Goal: Check status: Check status

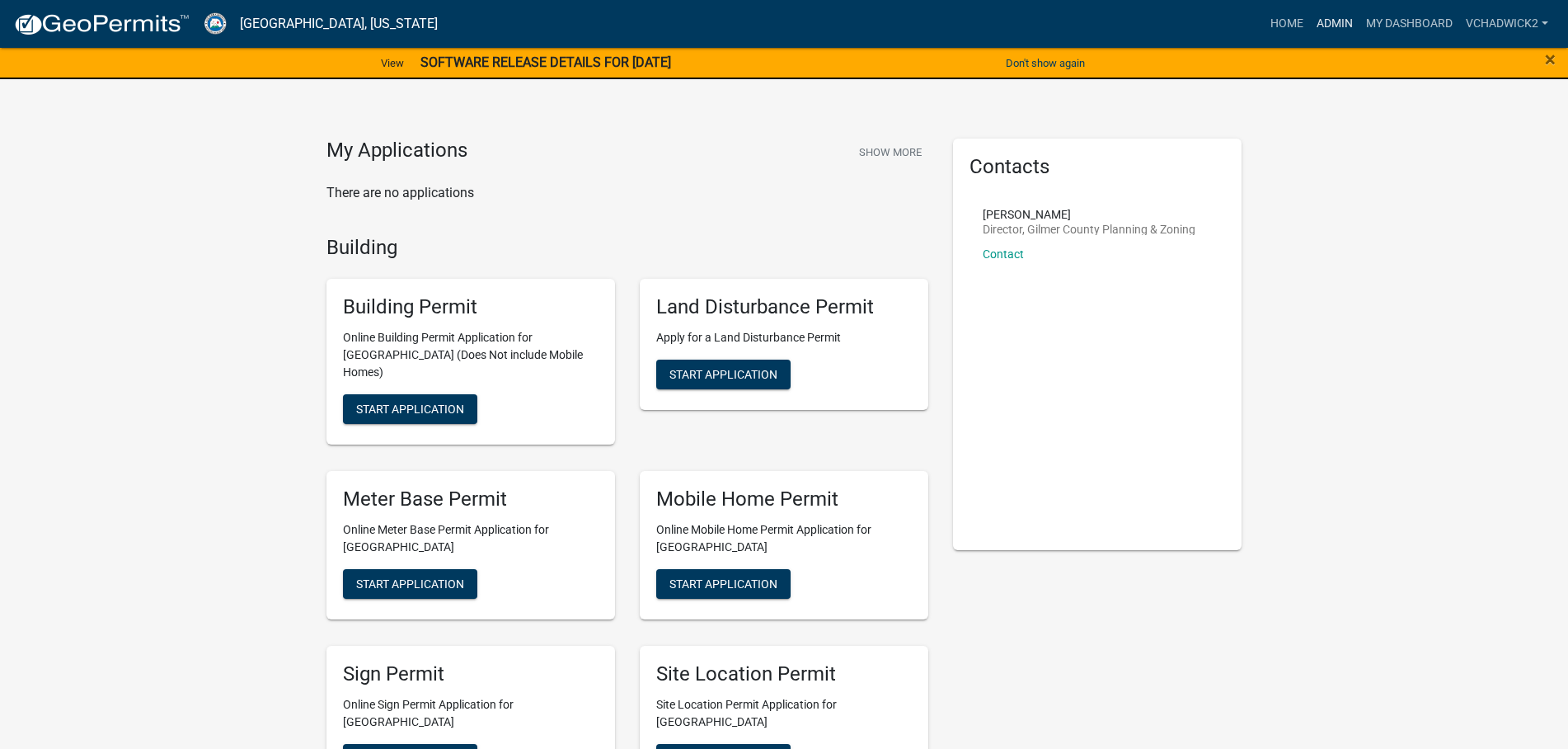
click at [1322, 16] on link "Admin" at bounding box center [1334, 24] width 49 height 31
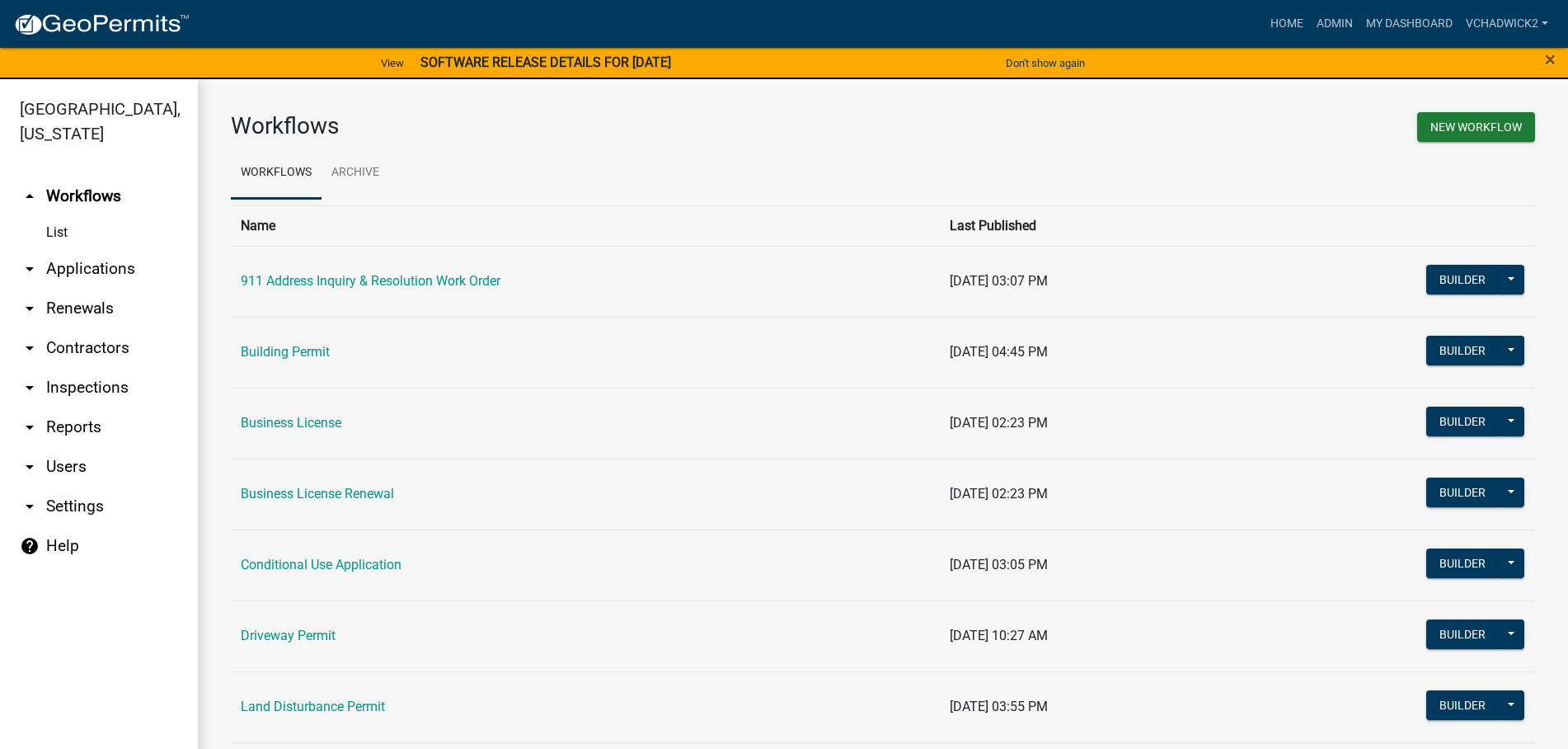
click at [87, 262] on link "arrow_drop_down Applications" at bounding box center [99, 269] width 198 height 40
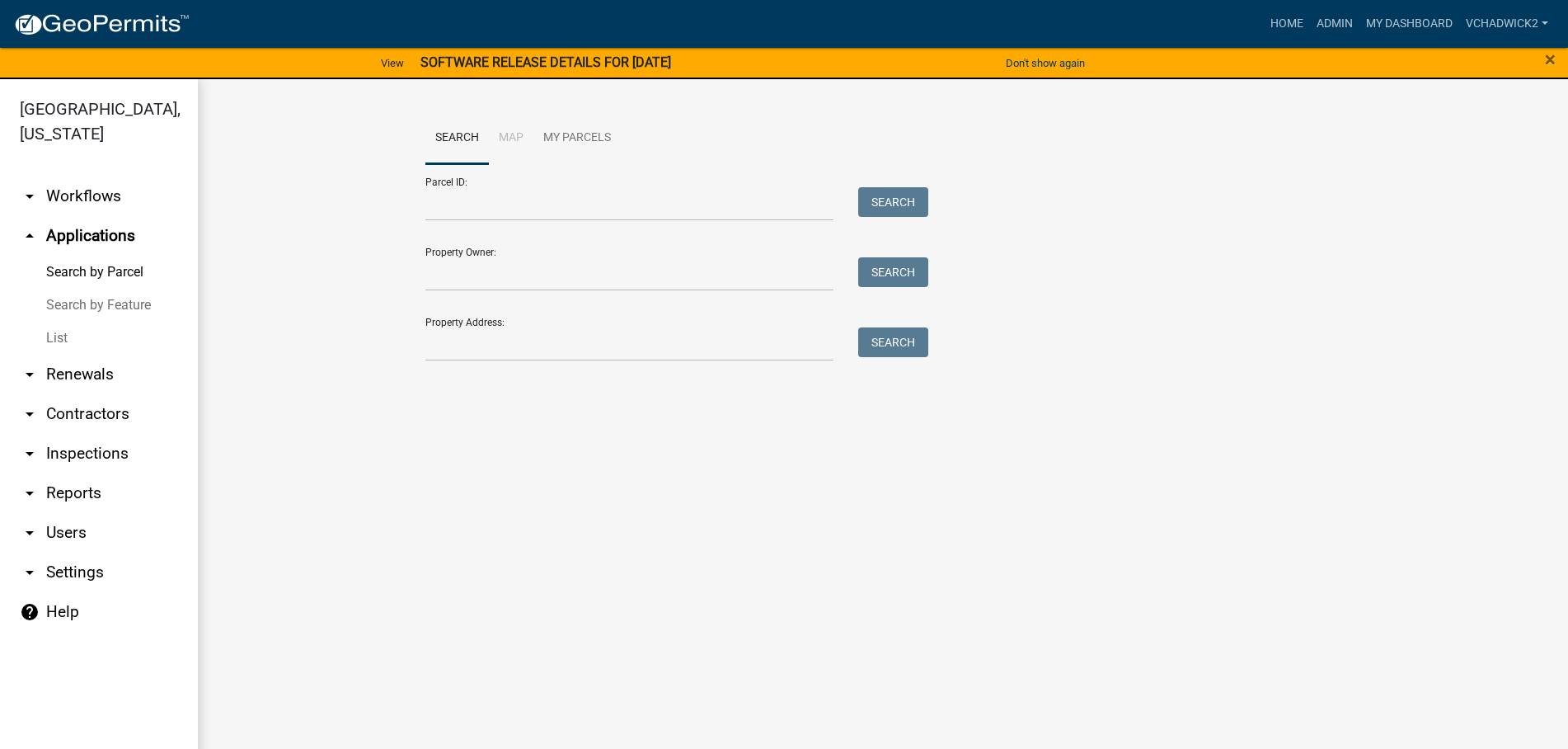
click at [47, 333] on link "List" at bounding box center [99, 338] width 198 height 33
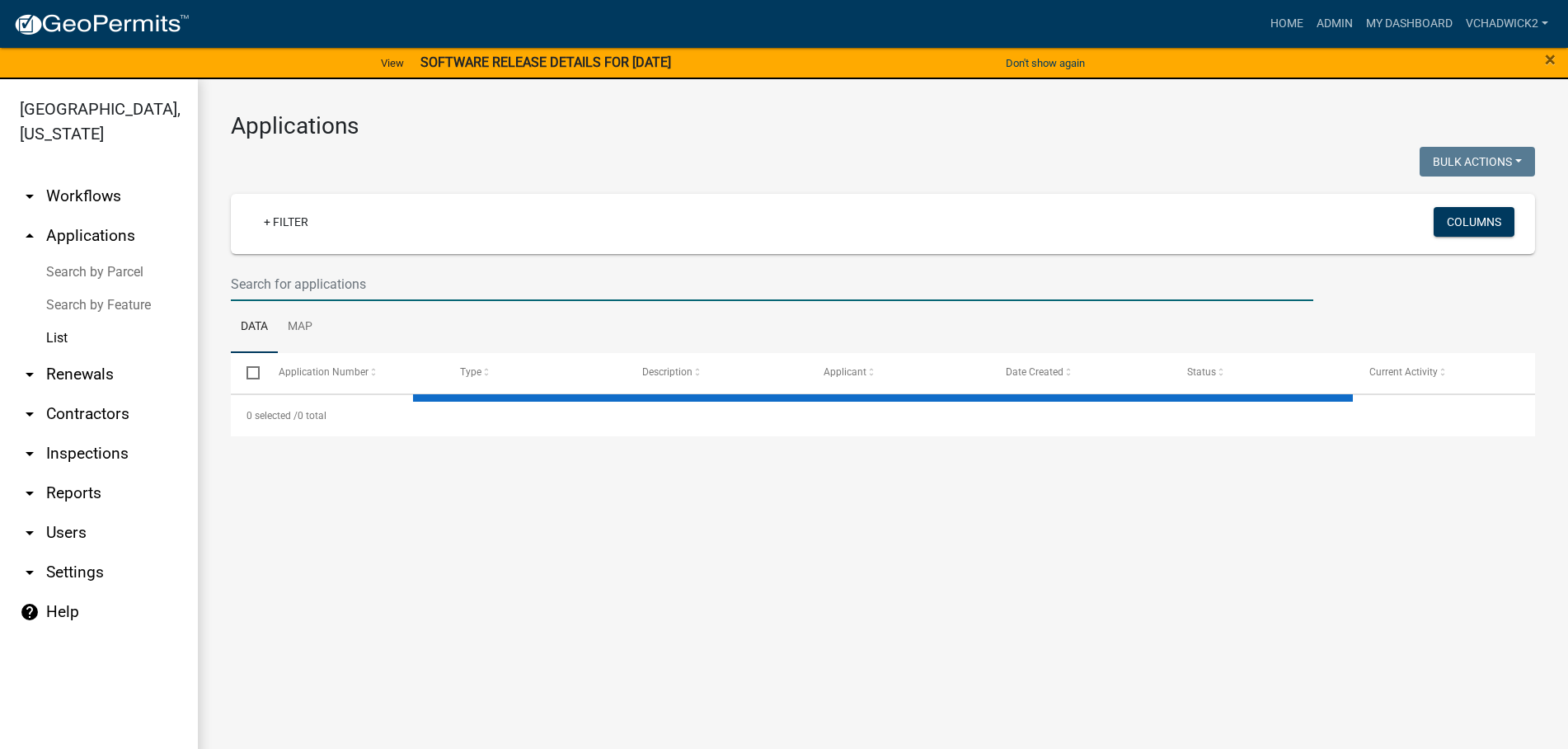
click at [294, 277] on input "text" at bounding box center [773, 284] width 1083 height 34
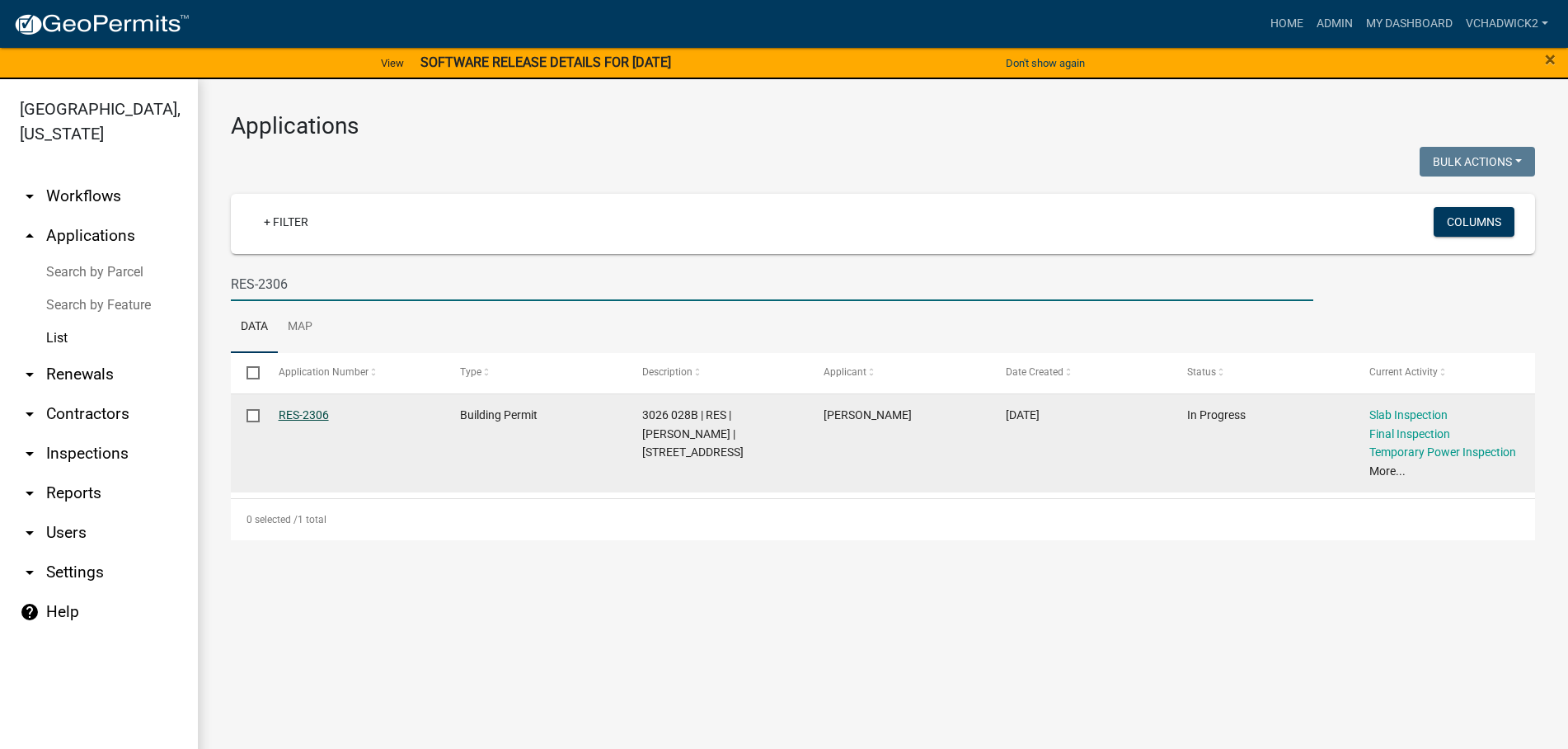
type input "RES-2306"
click at [290, 412] on link "RES-2306" at bounding box center [303, 415] width 50 height 14
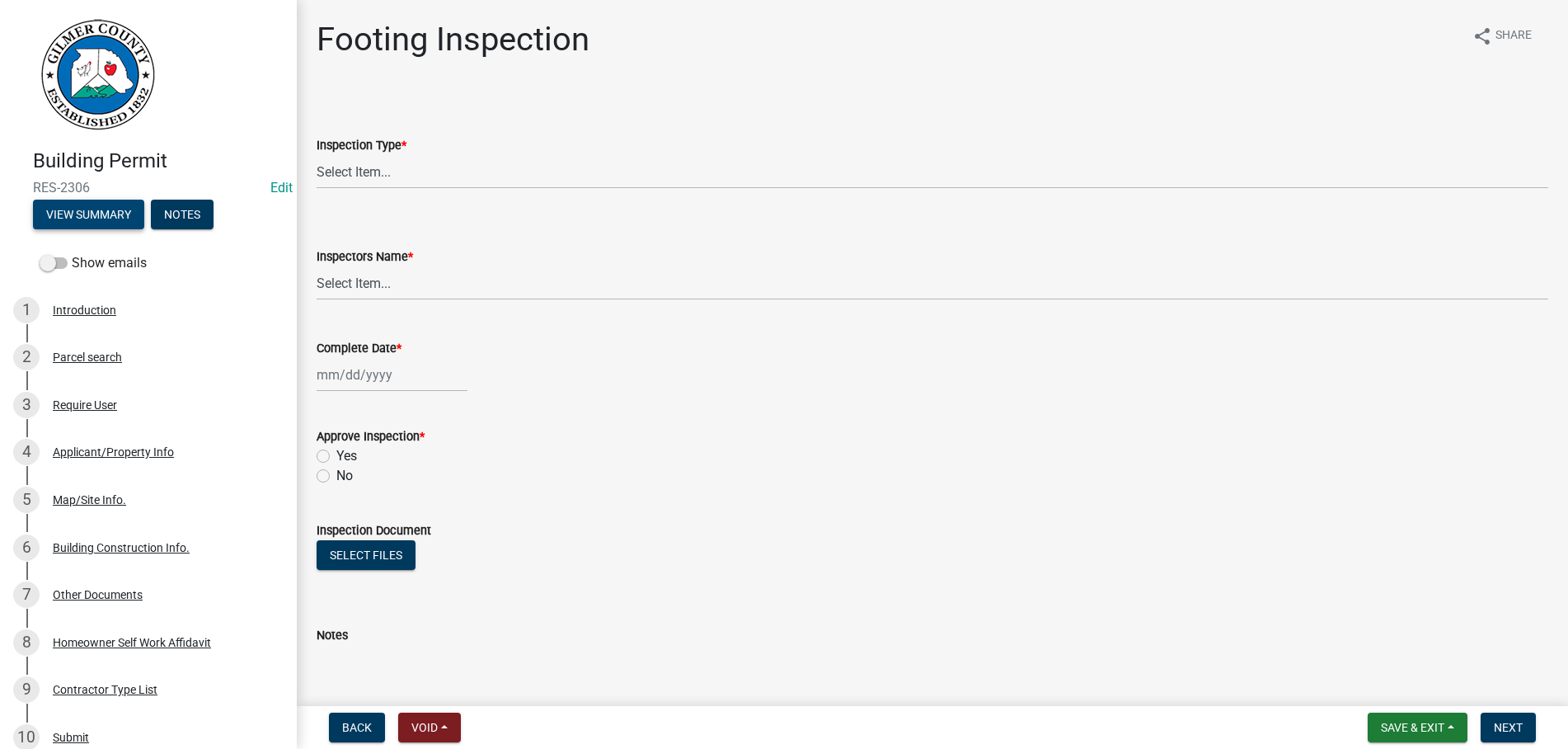
click at [82, 216] on button "View Summary" at bounding box center [88, 214] width 111 height 30
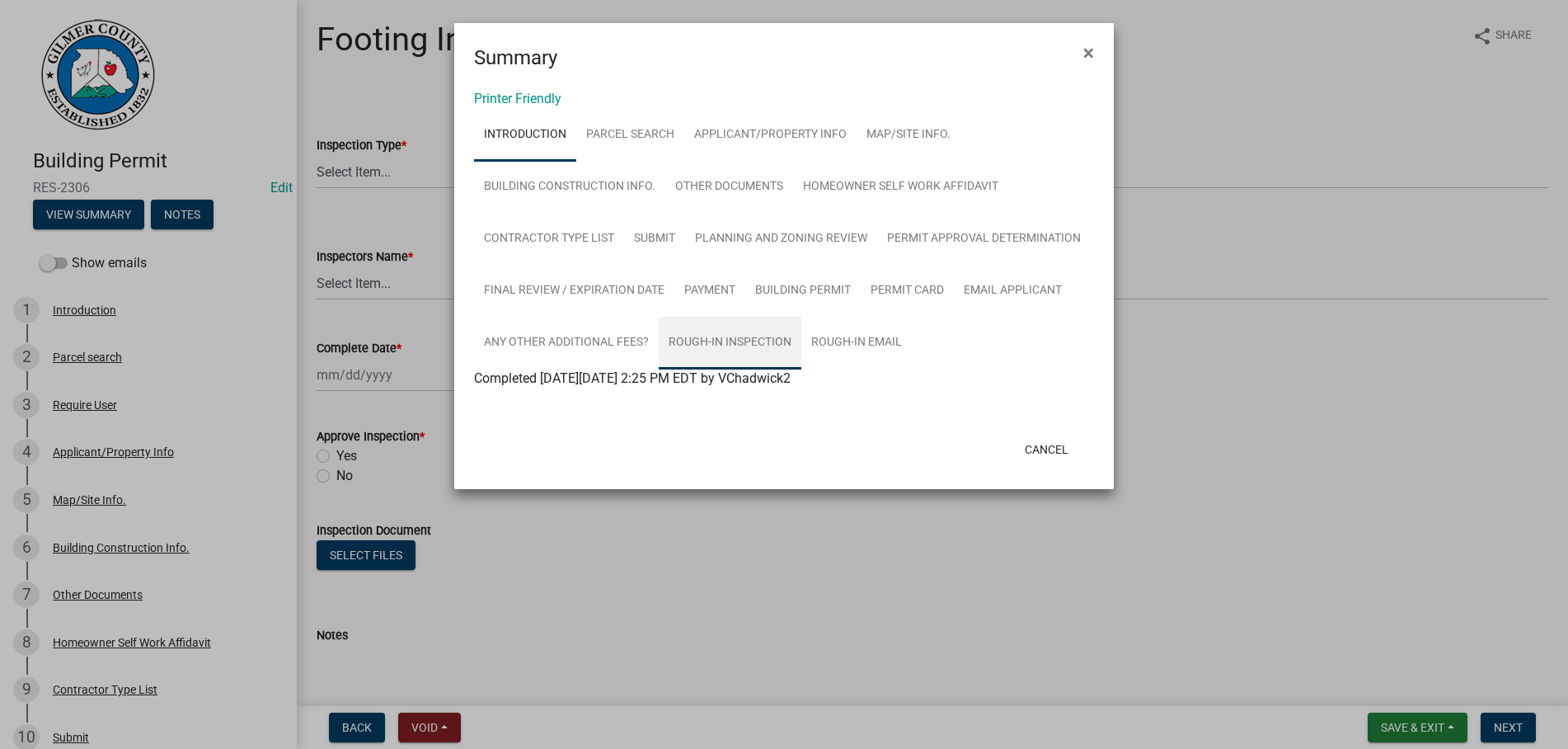
click at [691, 339] on link "Rough-In Inspection" at bounding box center [730, 343] width 143 height 53
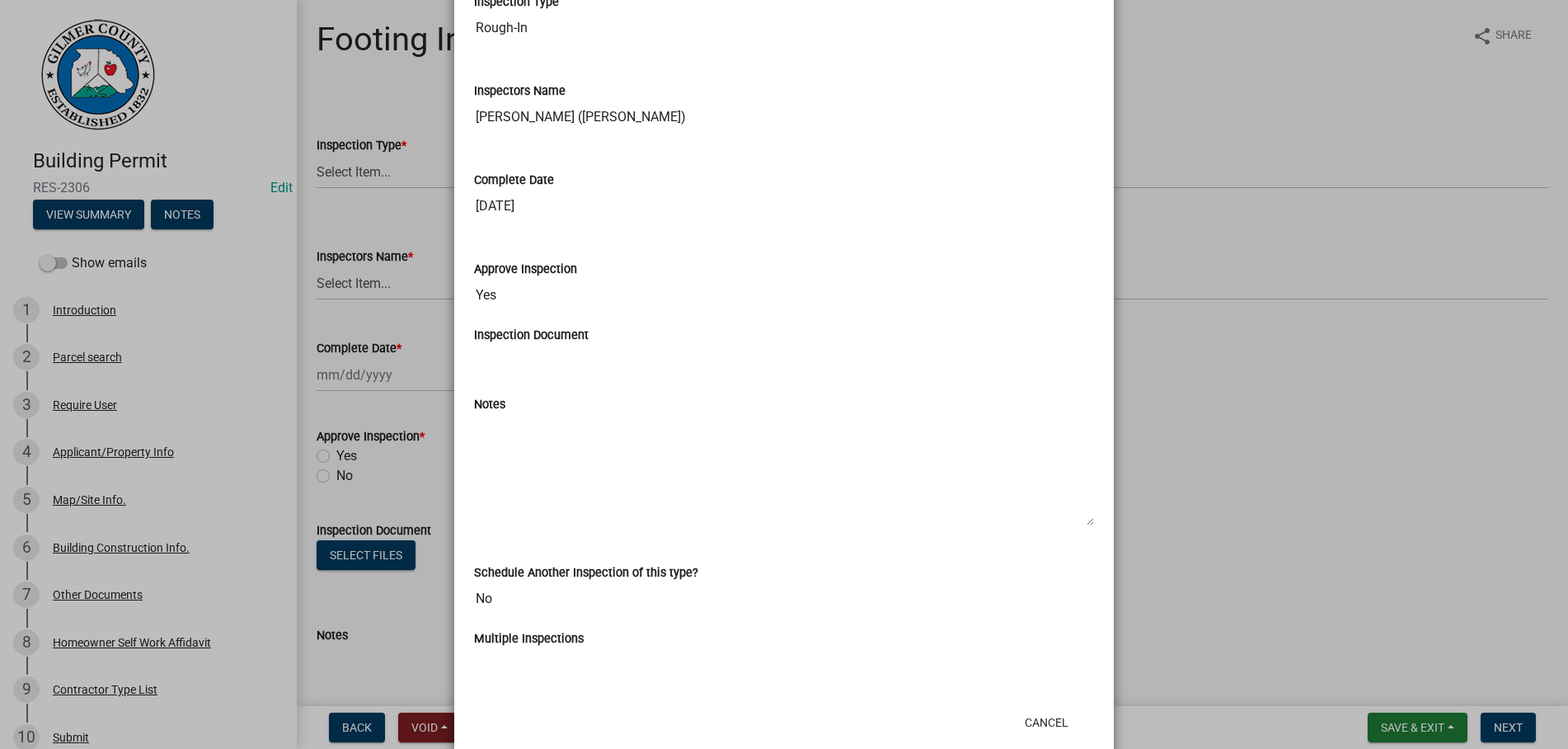
scroll to position [456, 0]
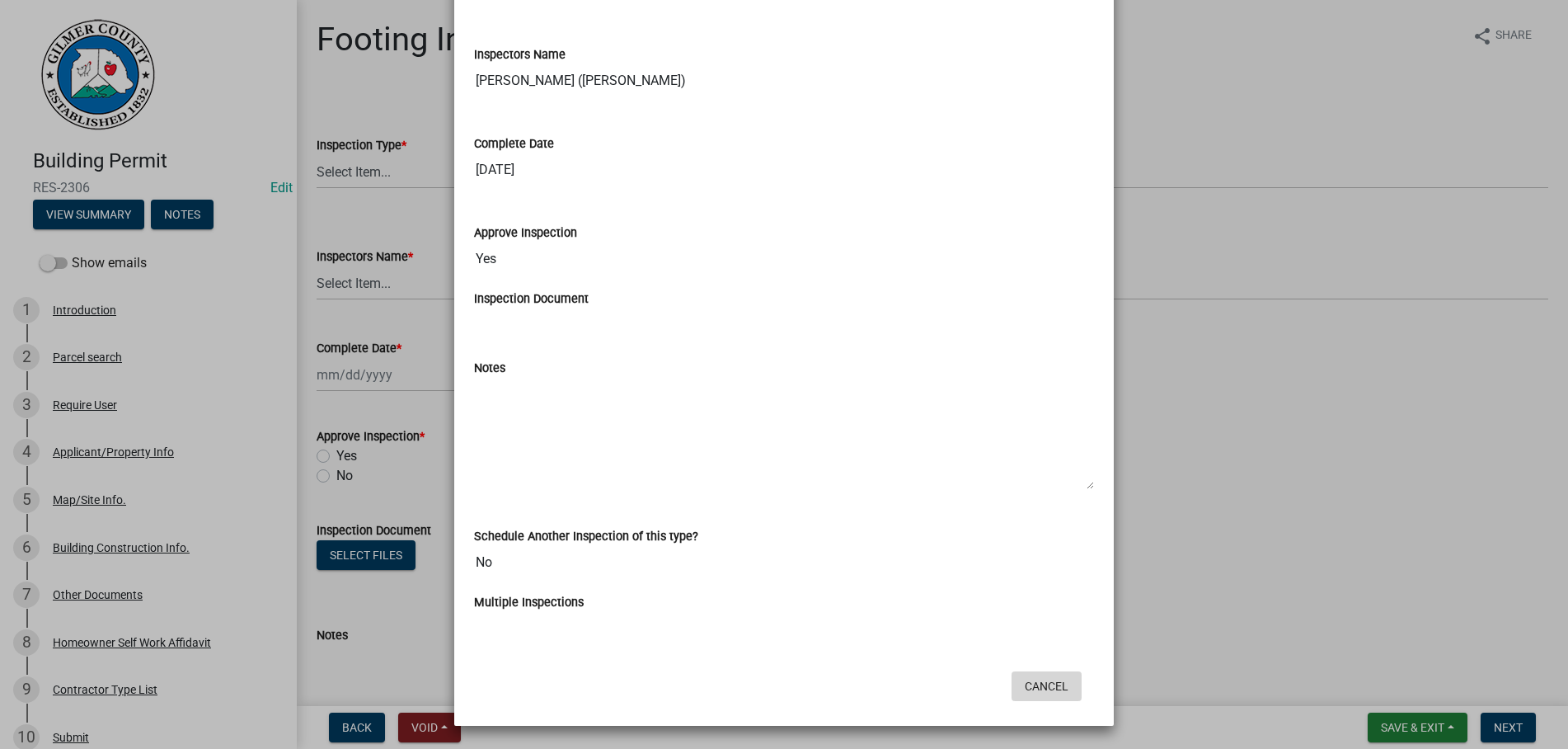
click at [1052, 684] on button "Cancel" at bounding box center [1046, 686] width 70 height 30
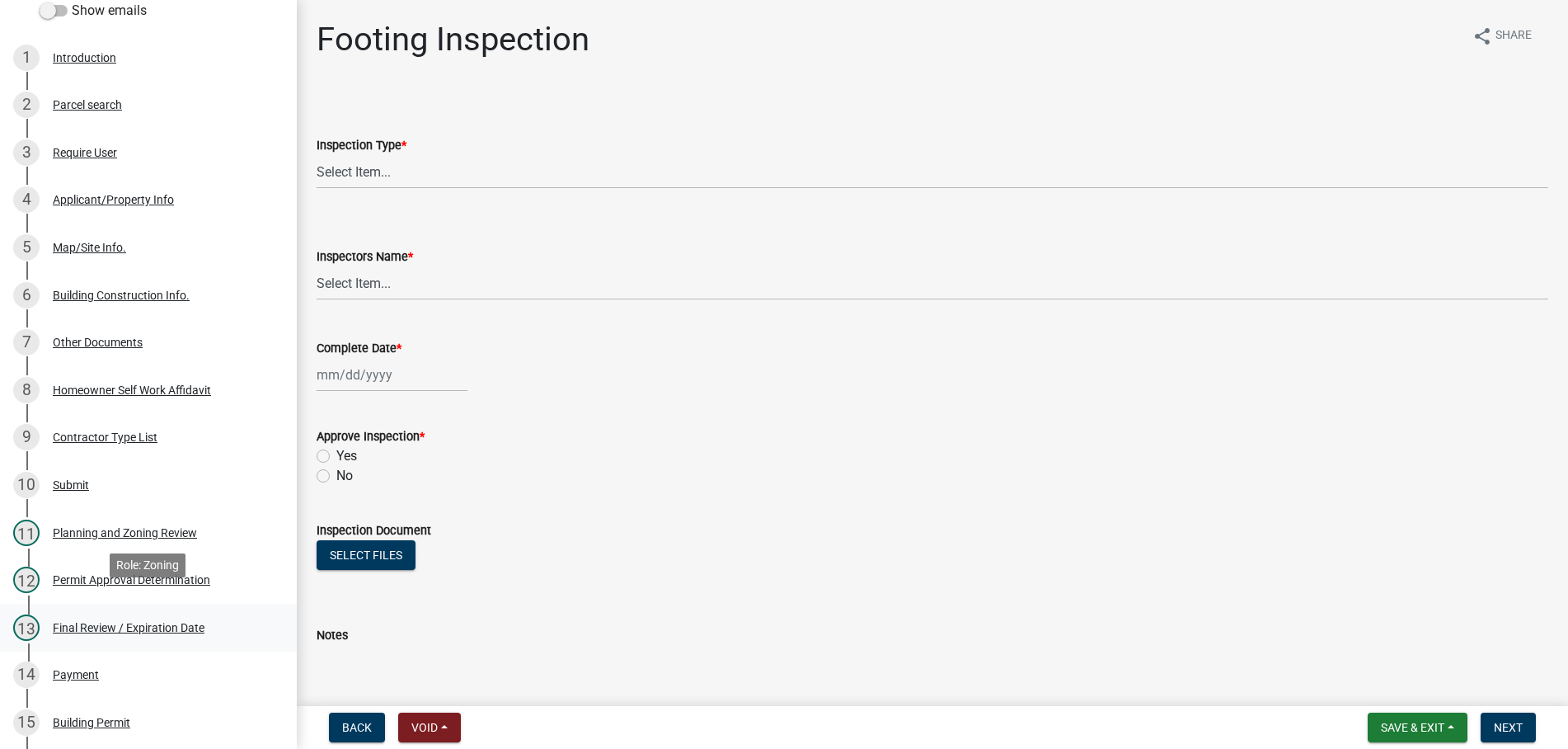
scroll to position [337, 0]
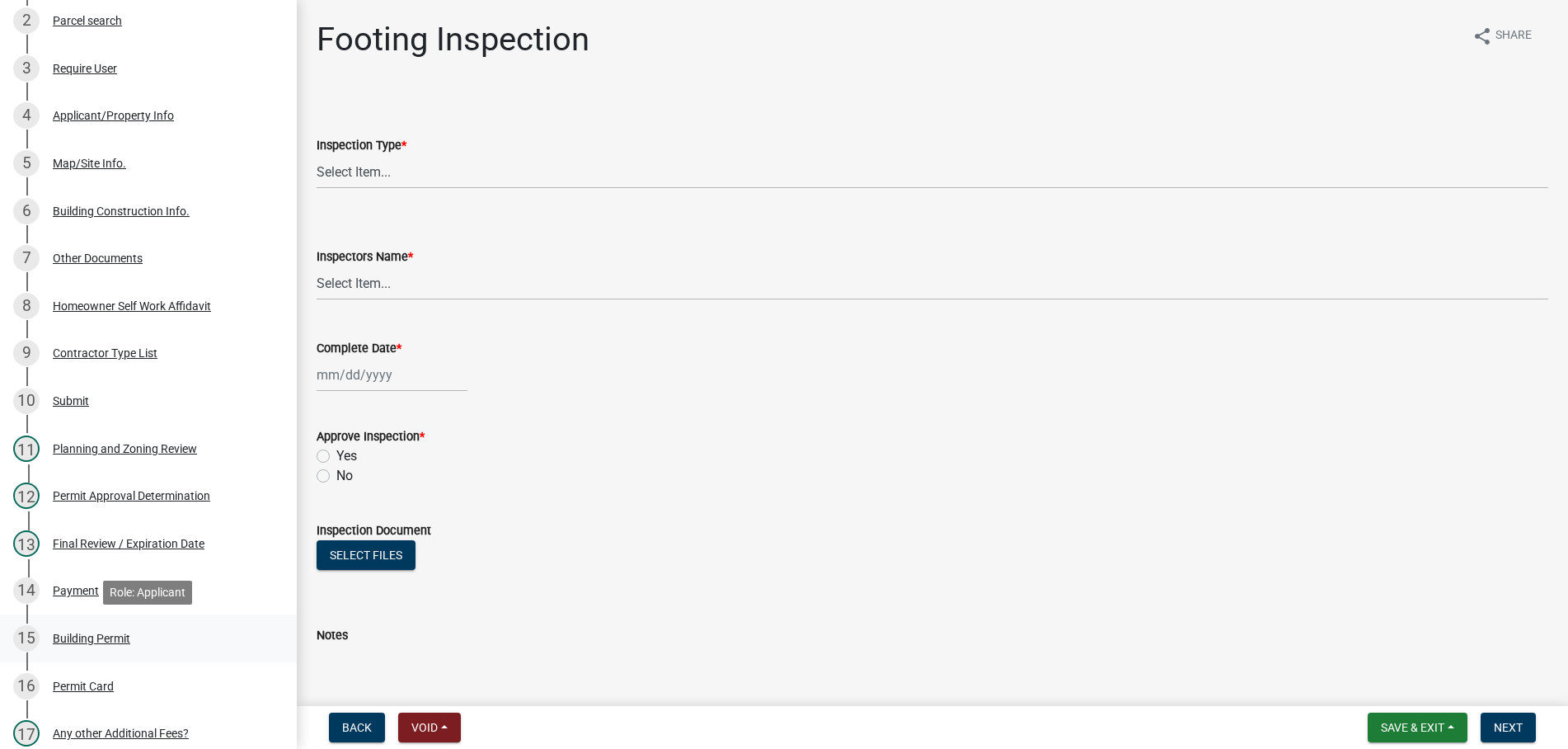
click at [73, 629] on div "15 Building Permit" at bounding box center [142, 638] width 258 height 26
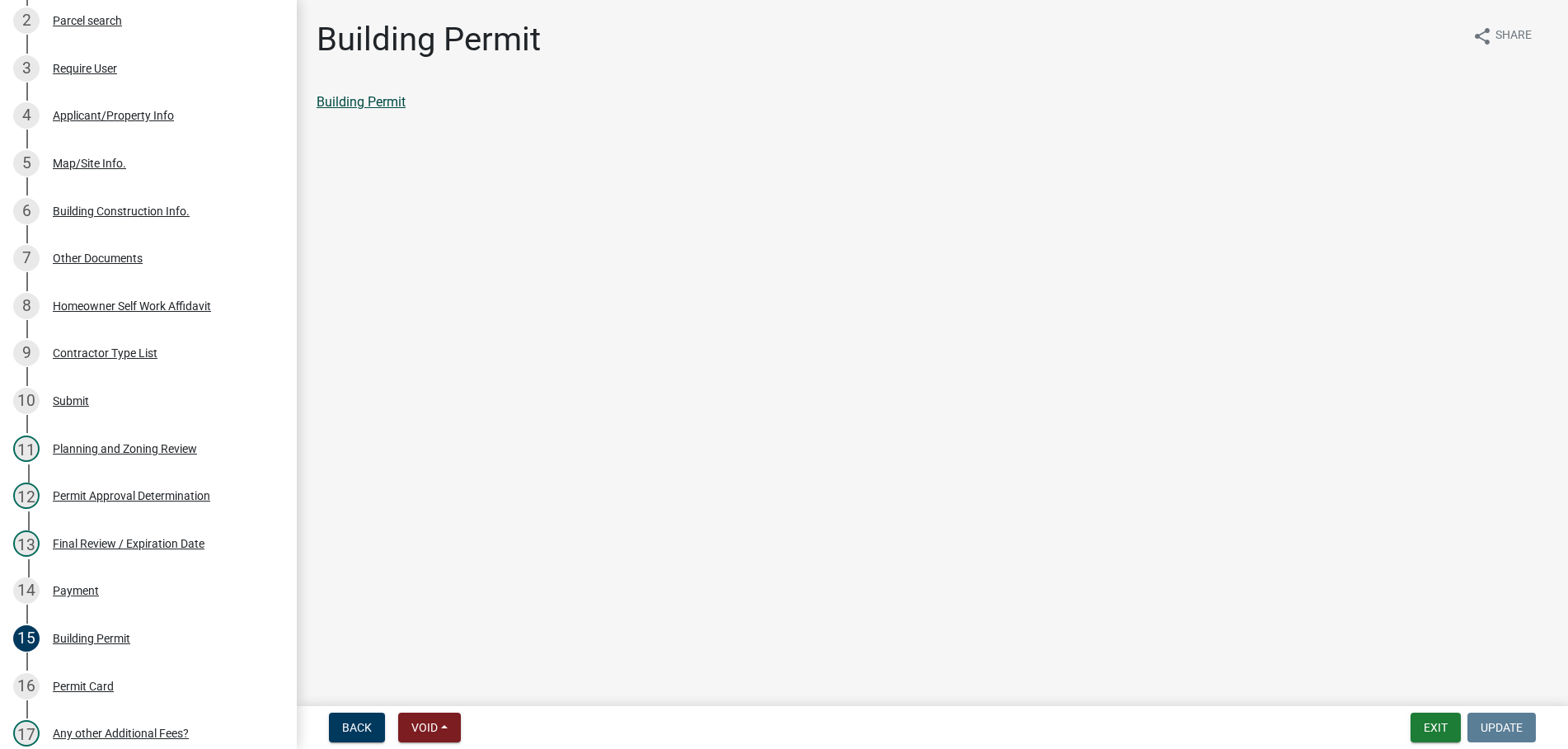
click at [374, 102] on link "Building Permit" at bounding box center [361, 102] width 89 height 15
click at [1441, 725] on button "Exit" at bounding box center [1435, 727] width 50 height 30
